Goal: Task Accomplishment & Management: Manage account settings

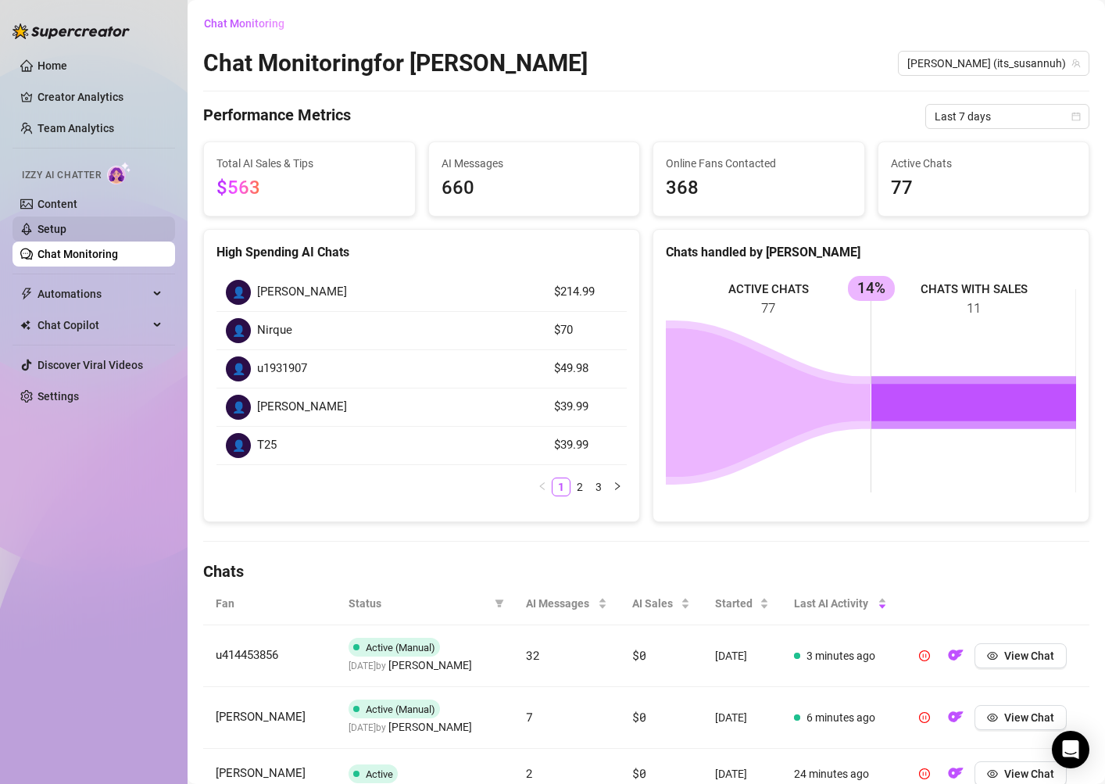
click at [66, 223] on link "Setup" at bounding box center [52, 229] width 29 height 13
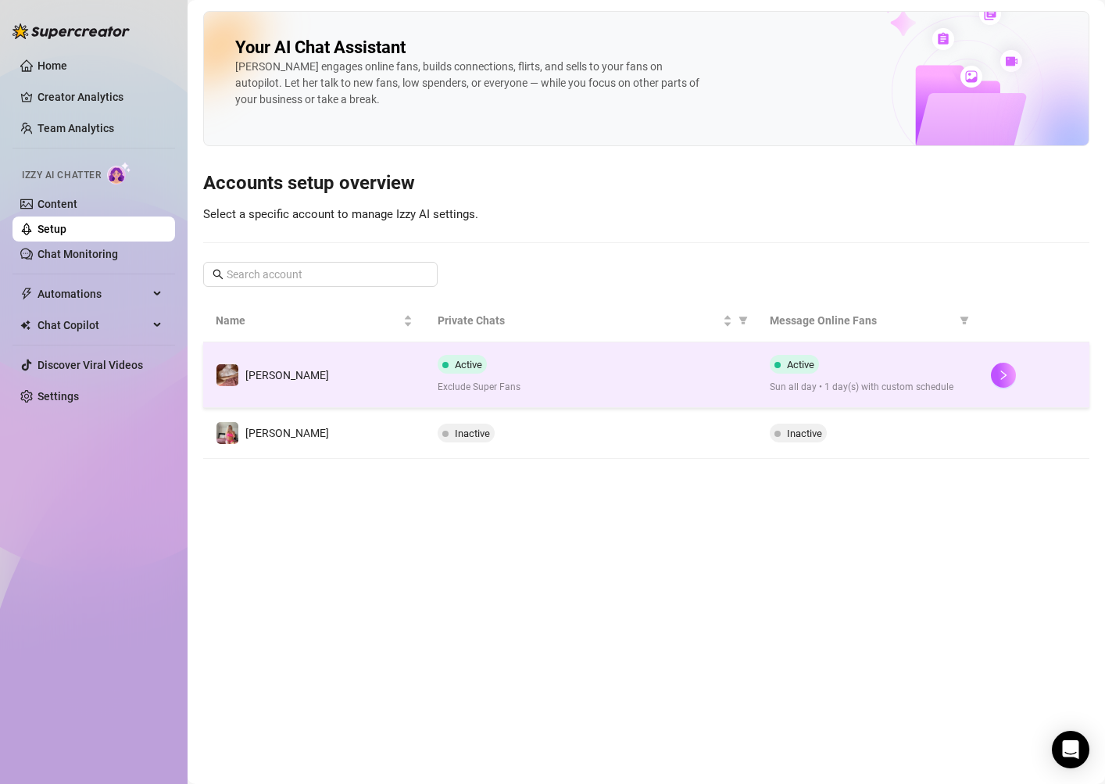
click at [989, 372] on td at bounding box center [1033, 375] width 111 height 66
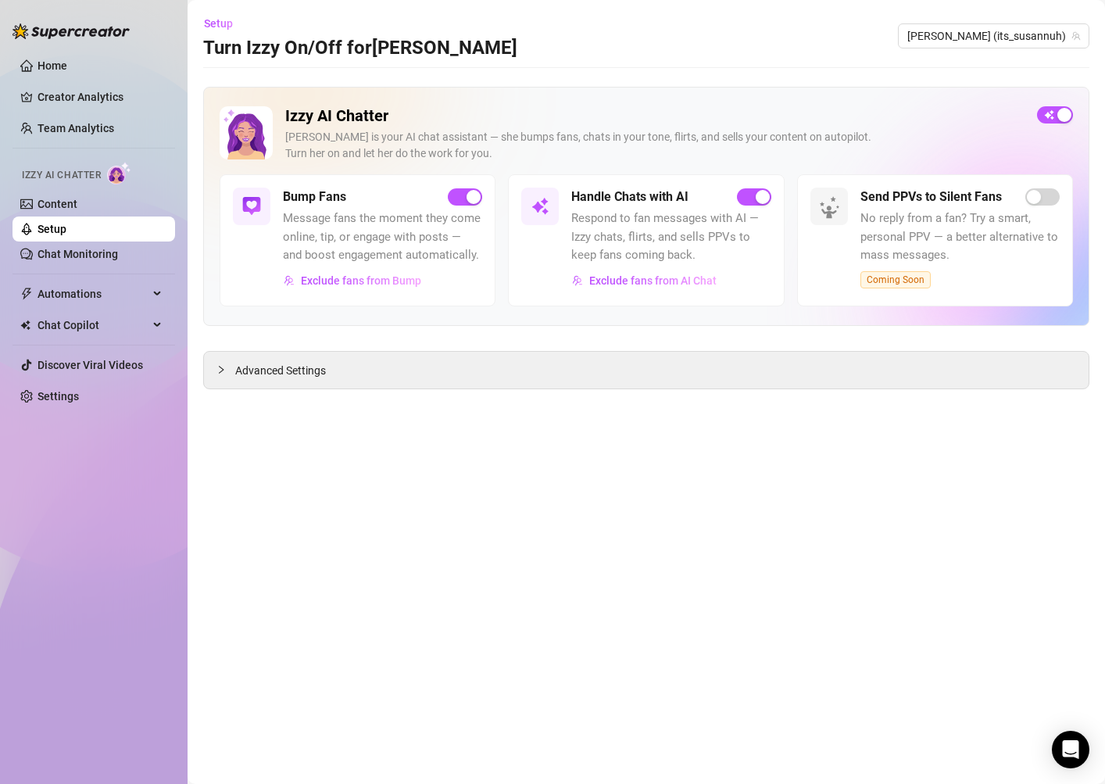
click at [1048, 124] on div "Izzy AI Chatter [PERSON_NAME] is your AI chat assistant — she bumps fans, chats…" at bounding box center [646, 140] width 853 height 68
click at [1048, 115] on span "button" at bounding box center [1055, 114] width 36 height 17
